Goal: Information Seeking & Learning: Check status

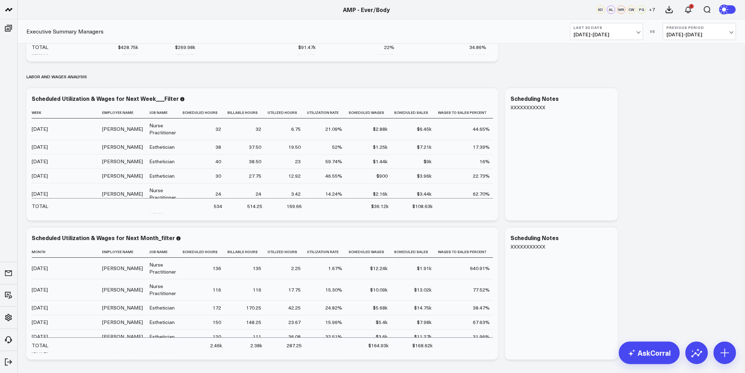
scroll to position [36, 0]
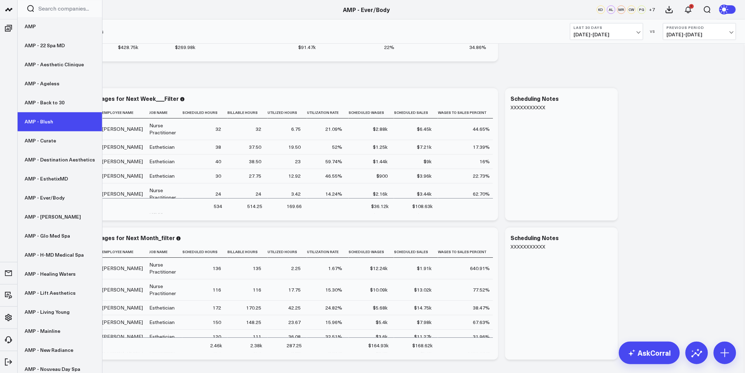
click at [43, 122] on link "AMP - Blush" at bounding box center [60, 121] width 85 height 19
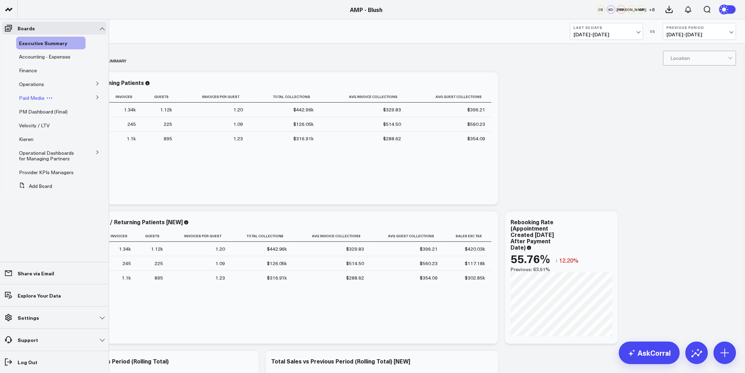
click at [33, 95] on span "Paid Media" at bounding box center [31, 97] width 25 height 7
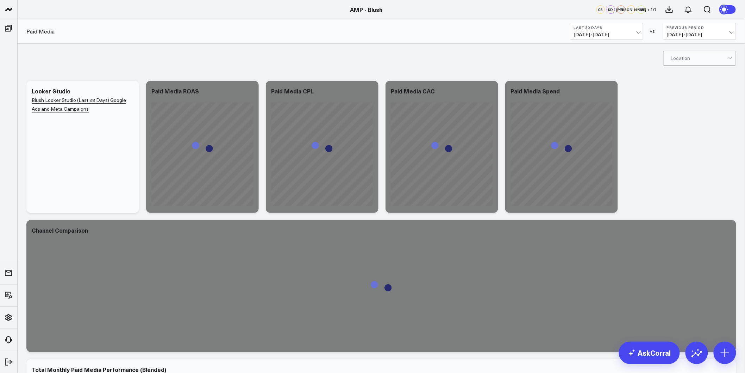
click at [638, 32] on span "07/16/25 - 08/14/25" at bounding box center [607, 35] width 66 height 6
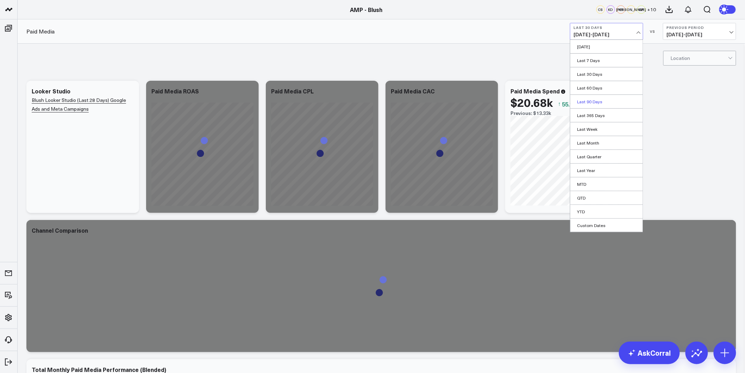
click at [600, 103] on link "Last 90 Days" at bounding box center [607, 101] width 73 height 13
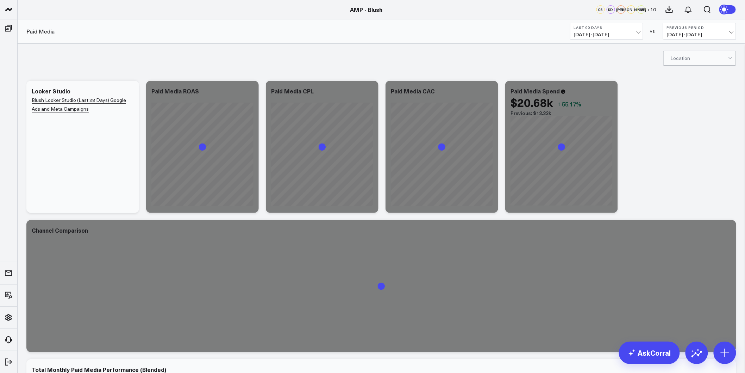
click at [631, 100] on div "Modify via AI Copy link to widget Ask support Remove Create linked copy Executi…" at bounding box center [381, 285] width 717 height 417
click at [633, 29] on b "Last 90 Days" at bounding box center [607, 27] width 66 height 4
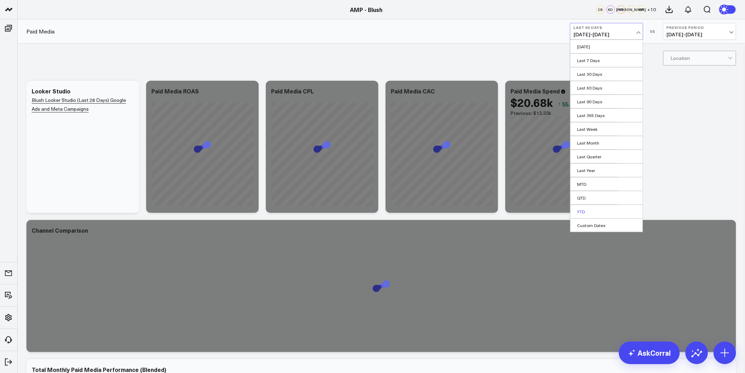
click at [586, 212] on link "YTD" at bounding box center [607, 211] width 73 height 13
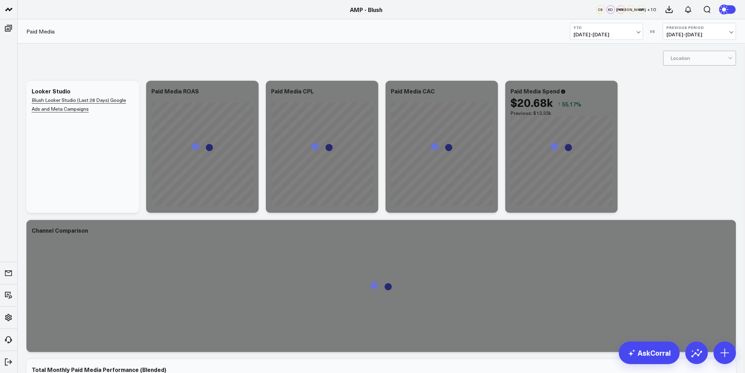
click at [672, 125] on div "Modify via AI Copy link to widget Ask support Remove Create linked copy Executi…" at bounding box center [381, 285] width 717 height 417
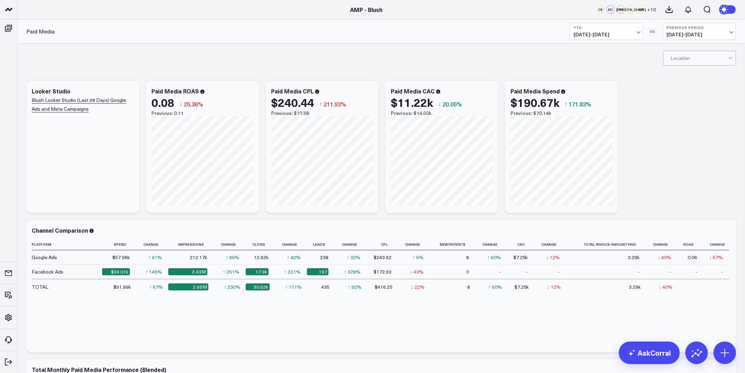
click at [711, 58] on div at bounding box center [699, 58] width 57 height 14
click at [685, 120] on div "Orange" at bounding box center [700, 116] width 72 height 14
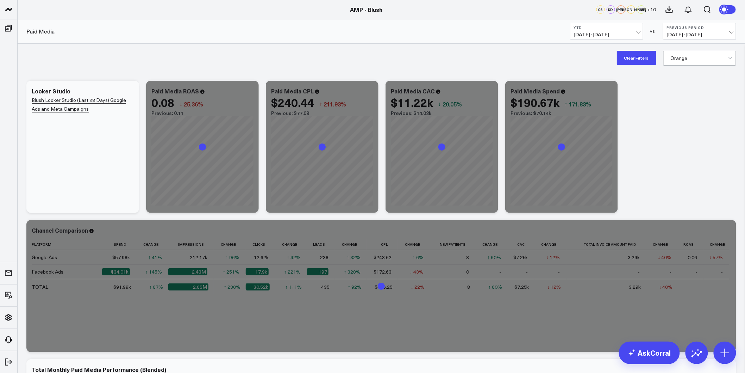
click at [683, 139] on div "Modify via AI Copy link to widget Ask support Remove Create linked copy Executi…" at bounding box center [381, 285] width 717 height 417
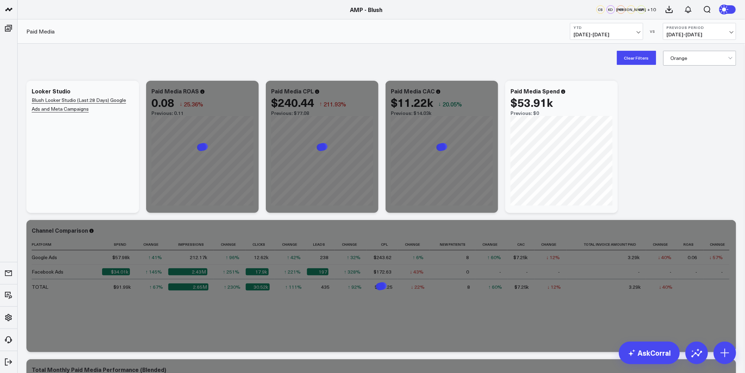
click at [657, 151] on div "Modify via AI Copy link to widget Ask support Remove Create linked copy Executi…" at bounding box center [381, 285] width 717 height 417
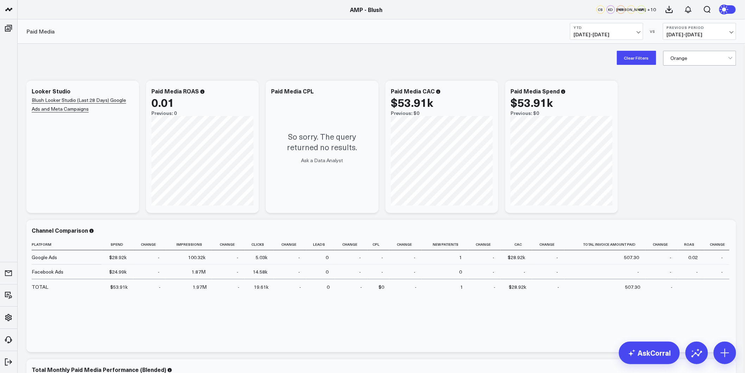
click at [647, 61] on button "Clear Filters" at bounding box center [636, 58] width 39 height 14
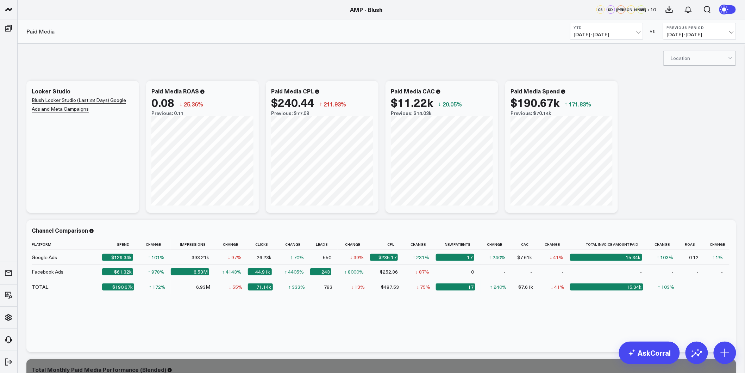
click at [690, 153] on div "Modify via AI Copy link to widget Ask support Remove Create linked copy Executi…" at bounding box center [381, 285] width 717 height 417
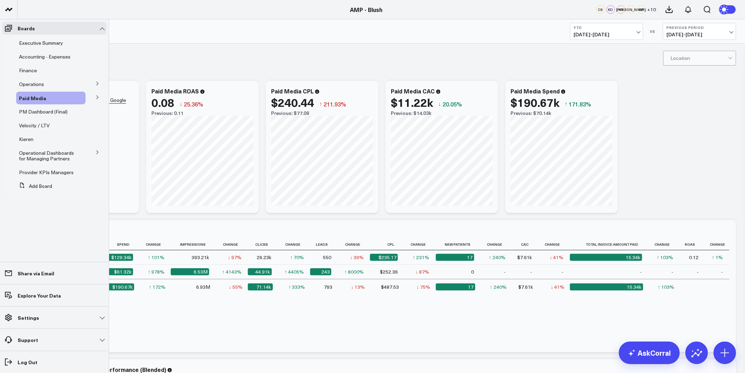
click at [100, 95] on button at bounding box center [97, 97] width 18 height 11
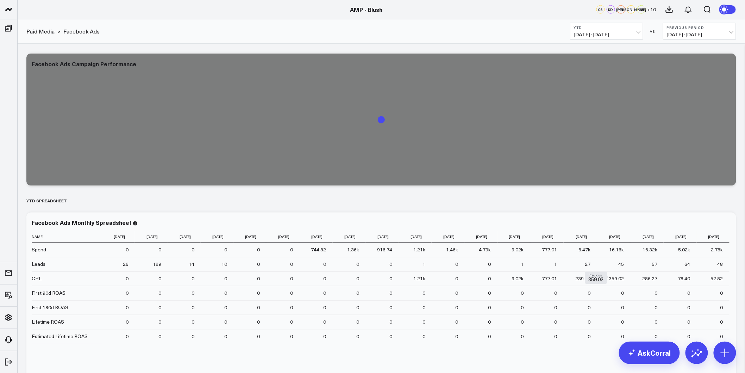
scroll to position [1406, 0]
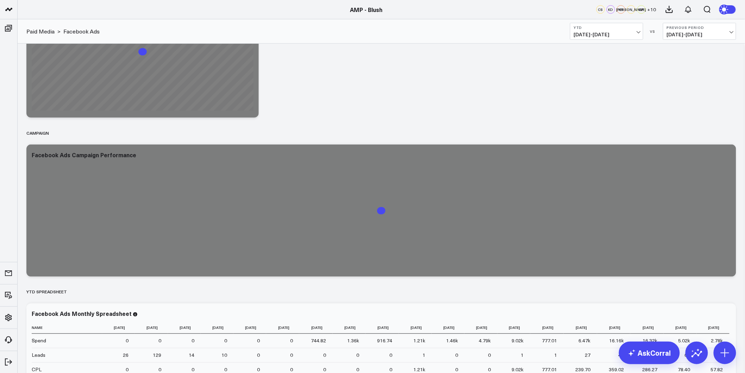
drag, startPoint x: 612, startPoint y: 282, endPoint x: 607, endPoint y: 132, distance: 150.1
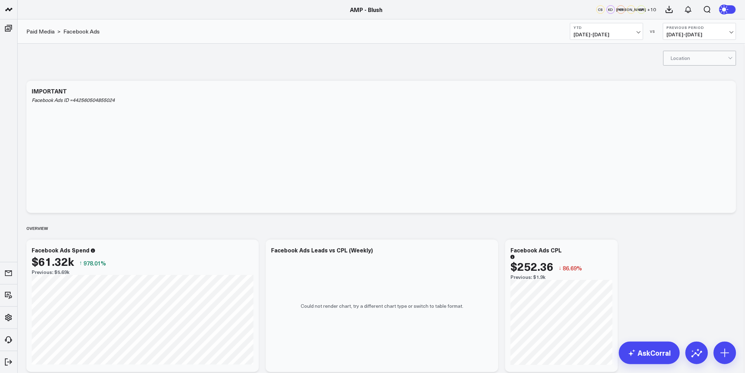
click at [693, 54] on div at bounding box center [699, 58] width 57 height 14
click at [621, 62] on div "4 results available. Use Up and Down to choose options, press Enter to select t…" at bounding box center [382, 58] width 728 height 28
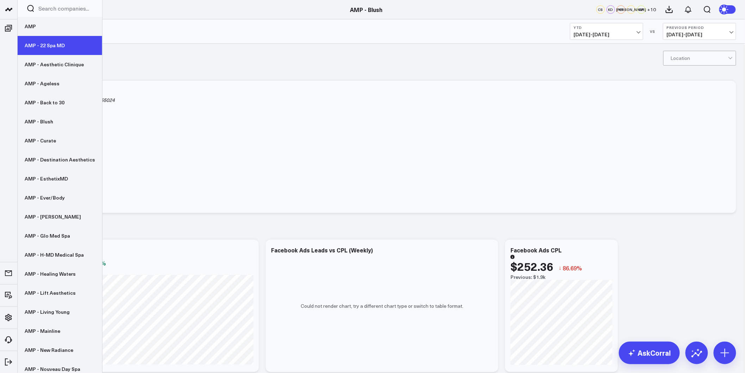
click at [39, 43] on link "AMP - 22 Spa MD" at bounding box center [60, 45] width 85 height 19
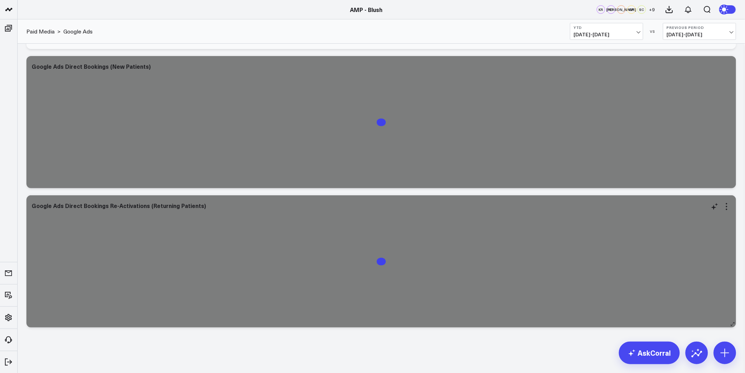
drag, startPoint x: 375, startPoint y: 78, endPoint x: 349, endPoint y: 244, distance: 167.6
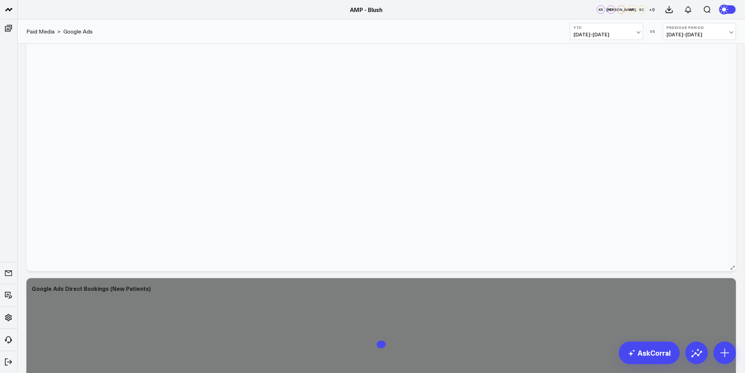
scroll to position [1936, 0]
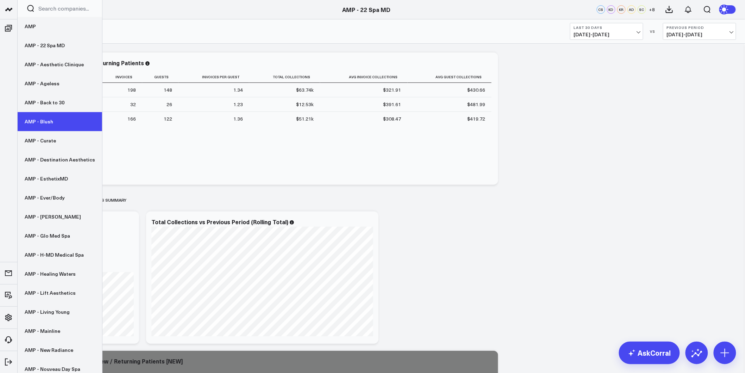
click at [45, 119] on link "AMP - Blush" at bounding box center [60, 121] width 85 height 19
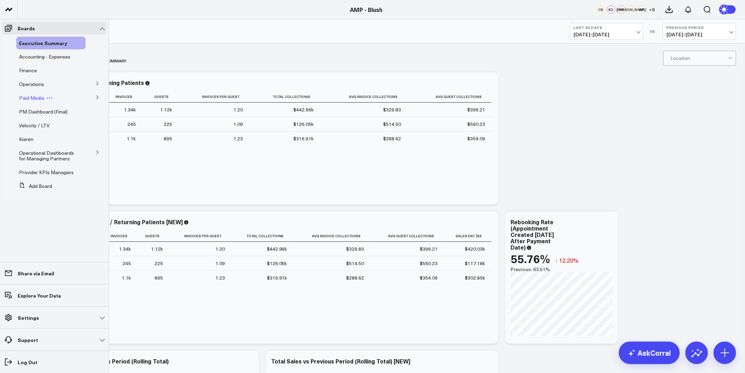
click at [34, 97] on span "Paid Media" at bounding box center [31, 97] width 25 height 7
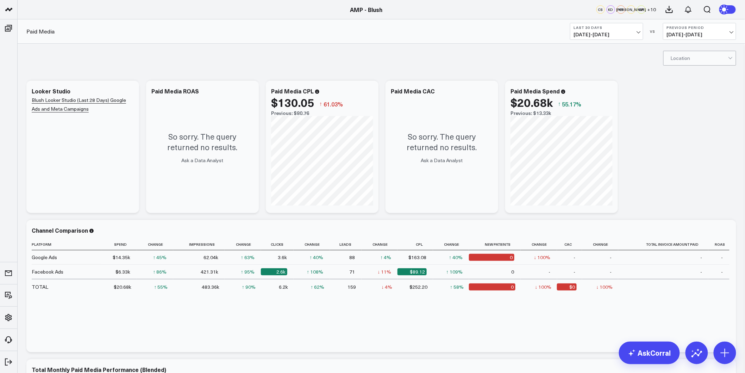
click at [650, 99] on div "Modify via AI Copy link to widget Ask support Remove Create linked copy Executi…" at bounding box center [381, 285] width 717 height 417
click at [622, 36] on span "07/16/25 - 08/14/25" at bounding box center [607, 35] width 66 height 6
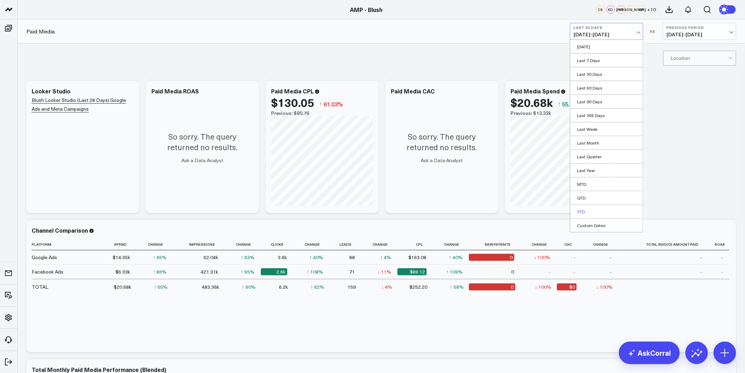
click at [583, 211] on link "YTD" at bounding box center [607, 211] width 73 height 13
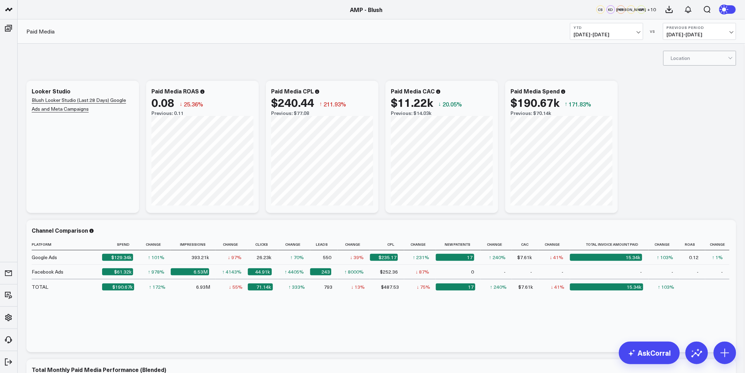
click at [681, 114] on div "Modify via AI Copy link to widget Ask support Remove Create linked copy Executi…" at bounding box center [381, 285] width 717 height 417
